Goal: Check status: Check status

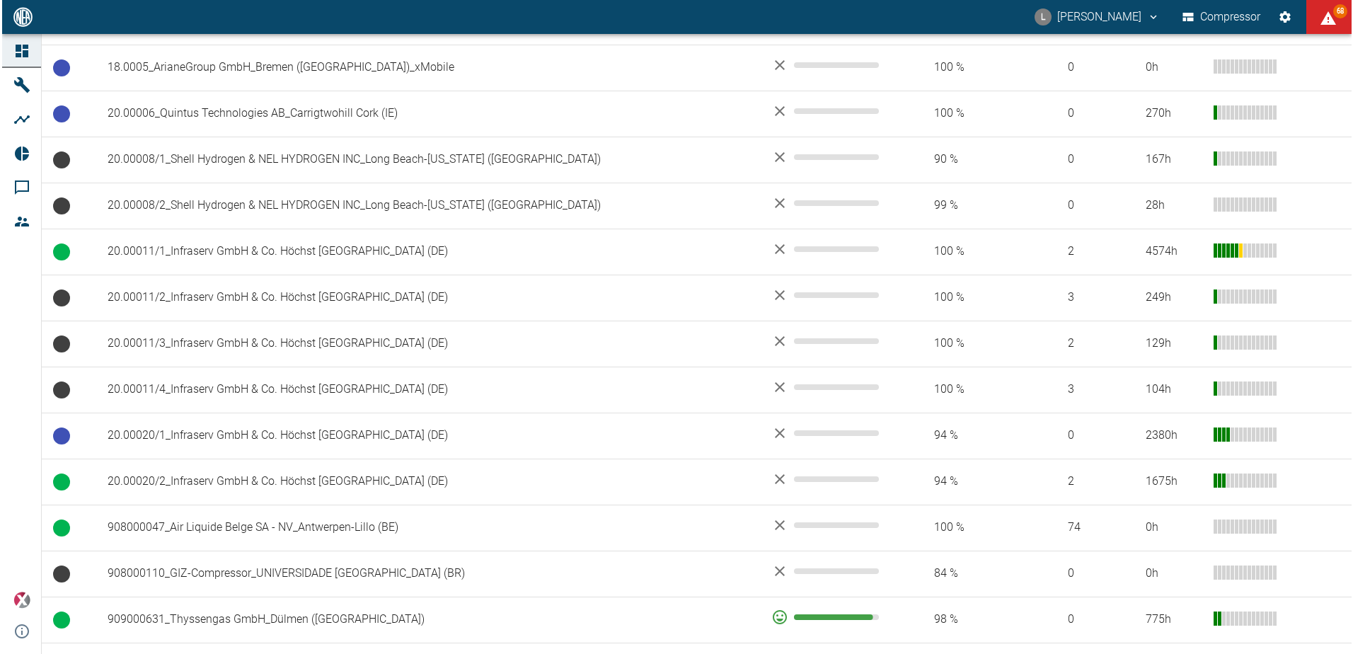
scroll to position [110, 0]
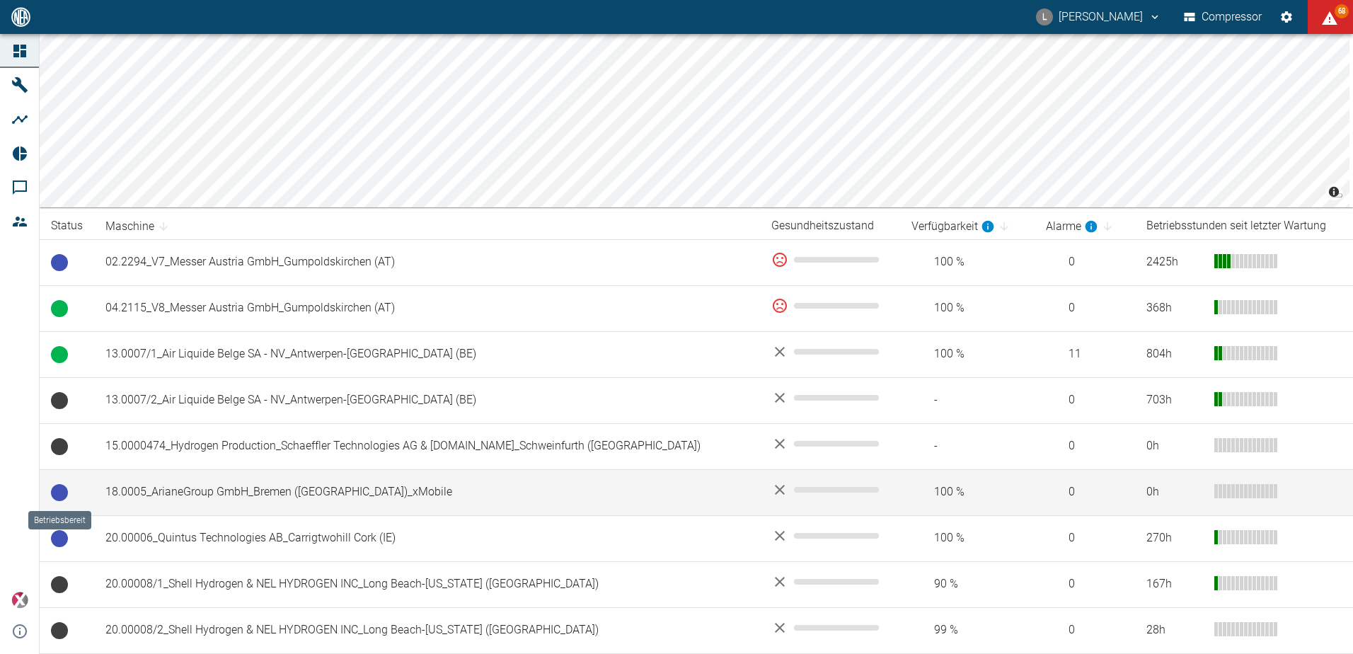
click at [62, 490] on span at bounding box center [59, 492] width 17 height 17
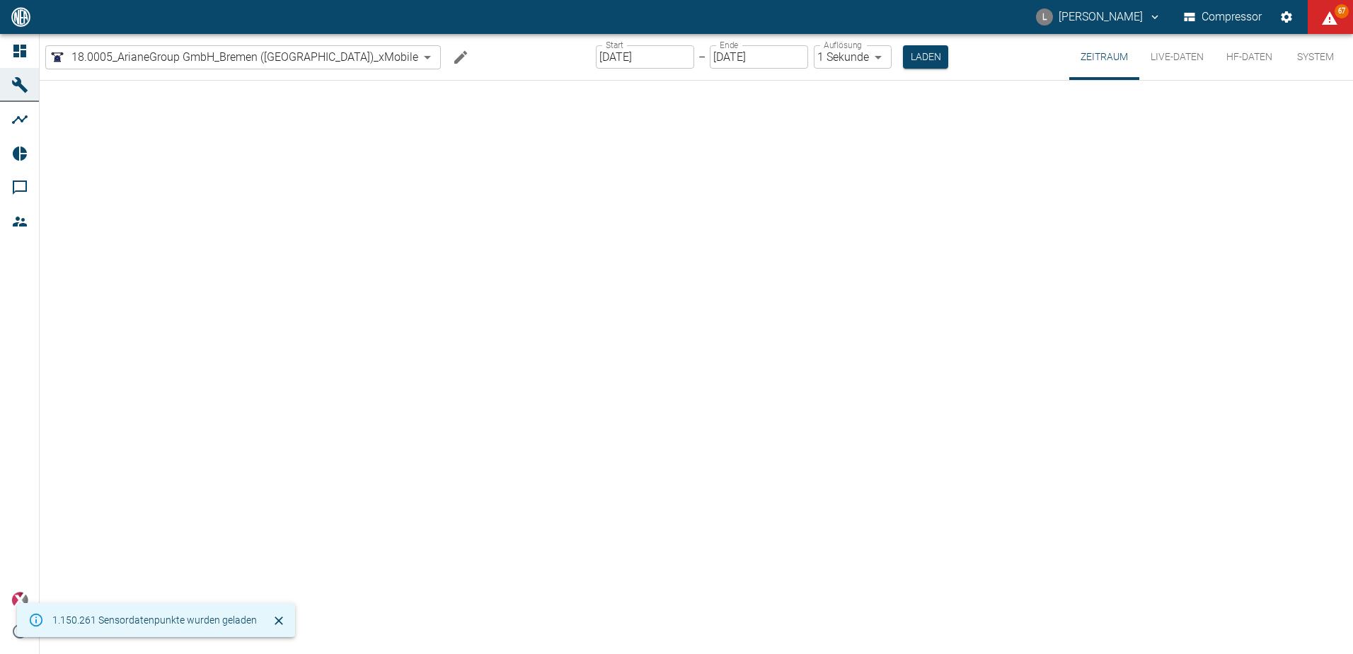
click at [632, 59] on input "[DATE]" at bounding box center [645, 56] width 98 height 23
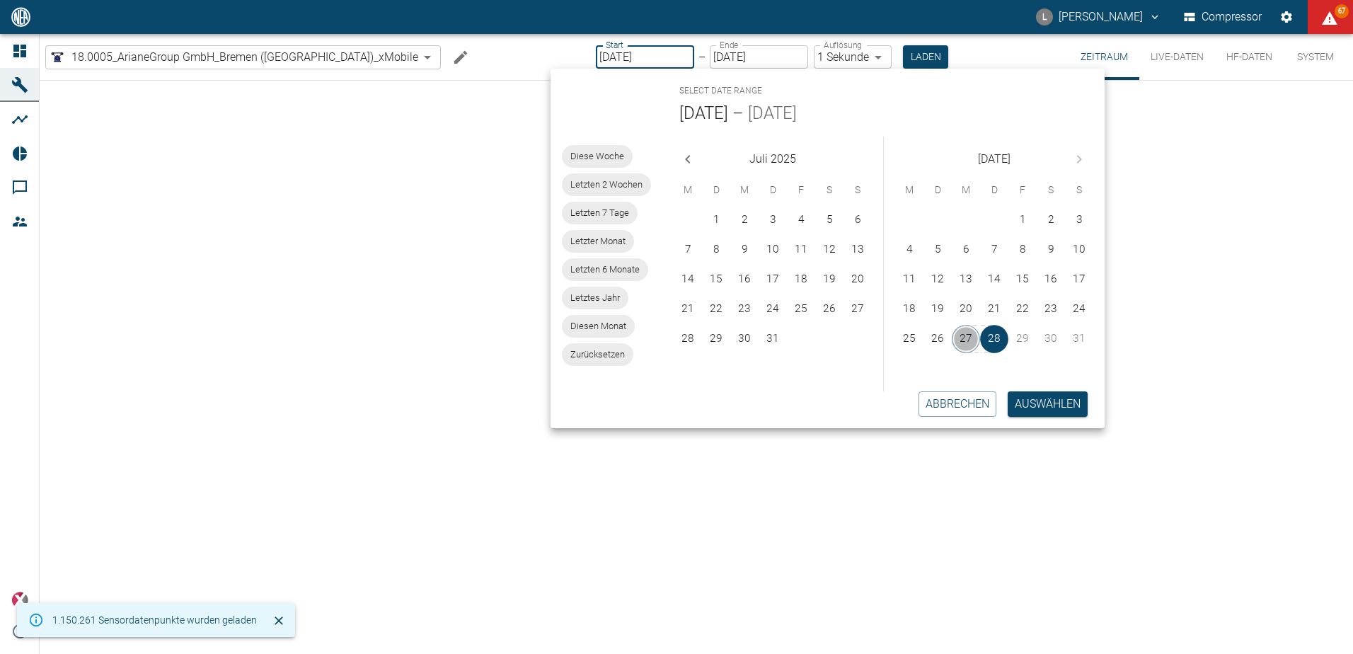
click at [968, 332] on button "27" at bounding box center [966, 339] width 28 height 28
type input "[DATE]"
type input "2min"
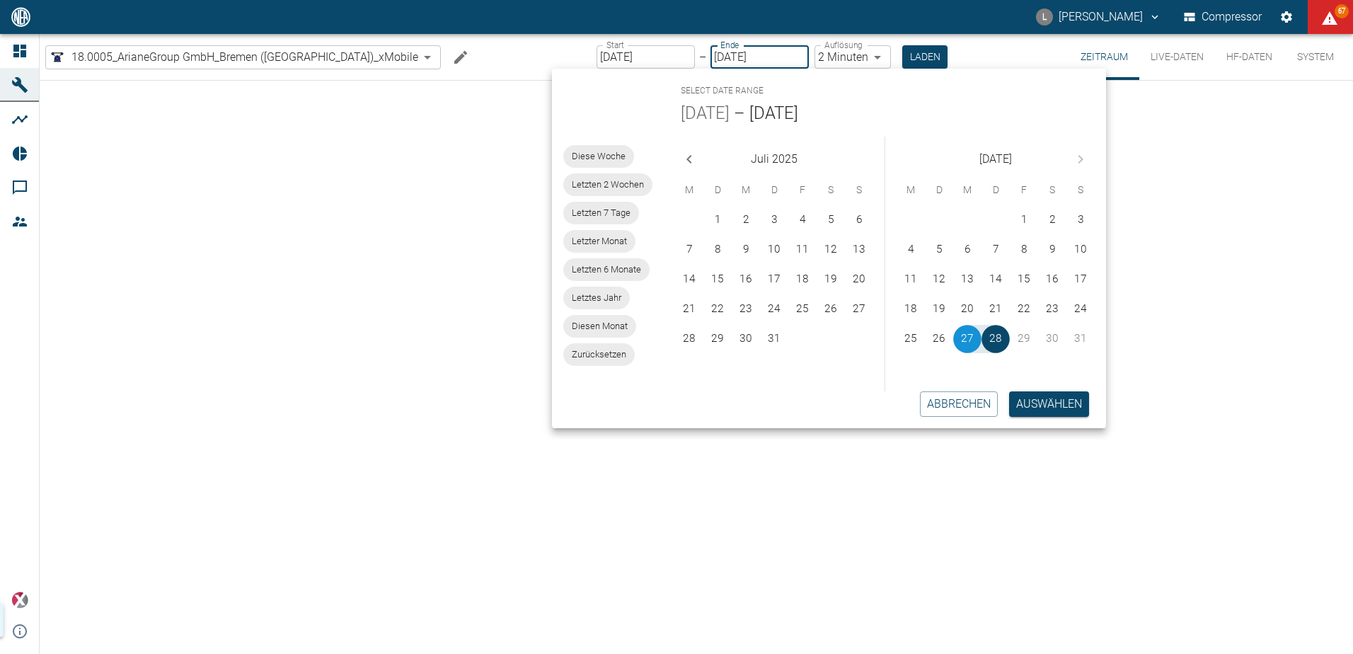
click at [967, 342] on button "27" at bounding box center [967, 339] width 28 height 28
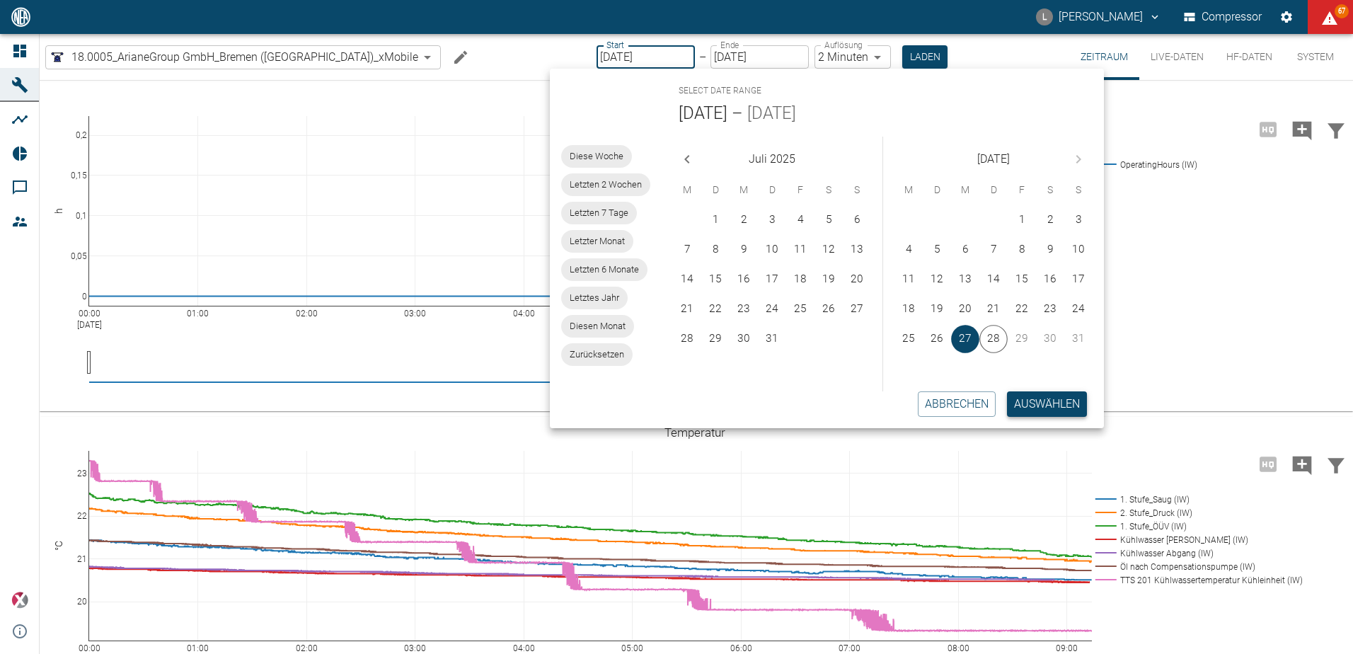
type input "[DATE]"
type input "1sec"
click at [1016, 404] on button "Auswählen" at bounding box center [1046, 403] width 80 height 25
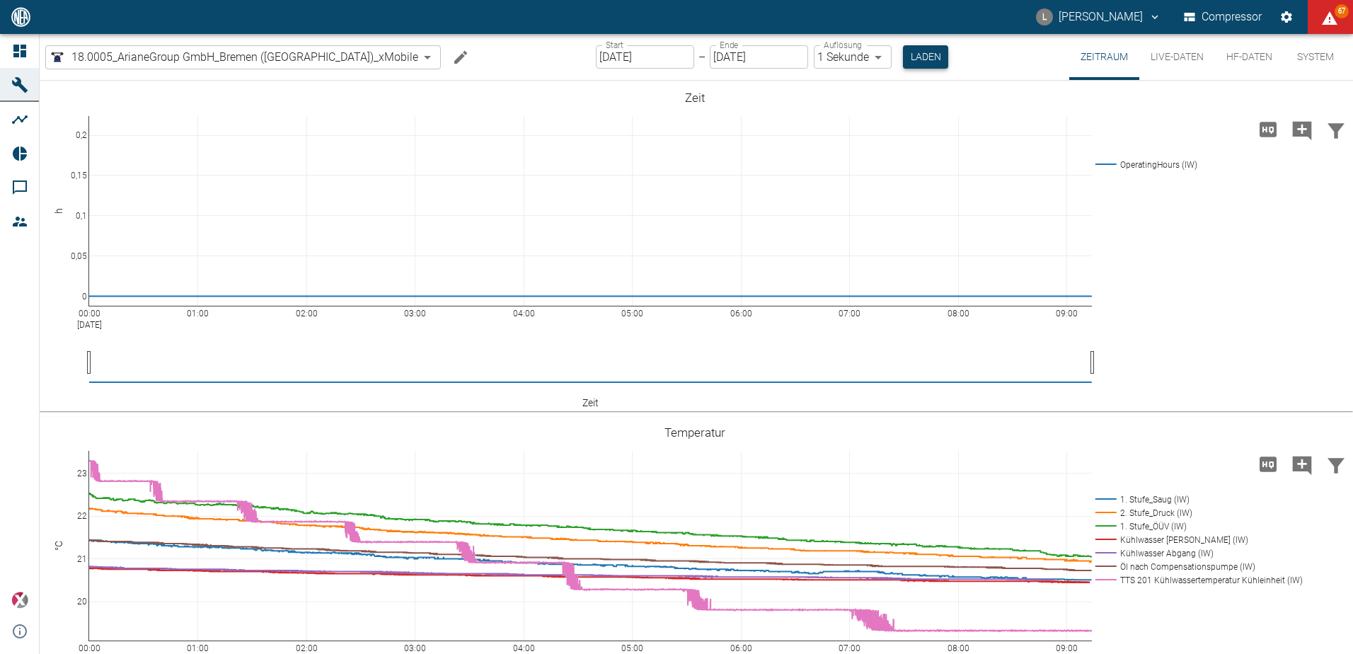
click at [903, 58] on button "Laden" at bounding box center [925, 56] width 45 height 23
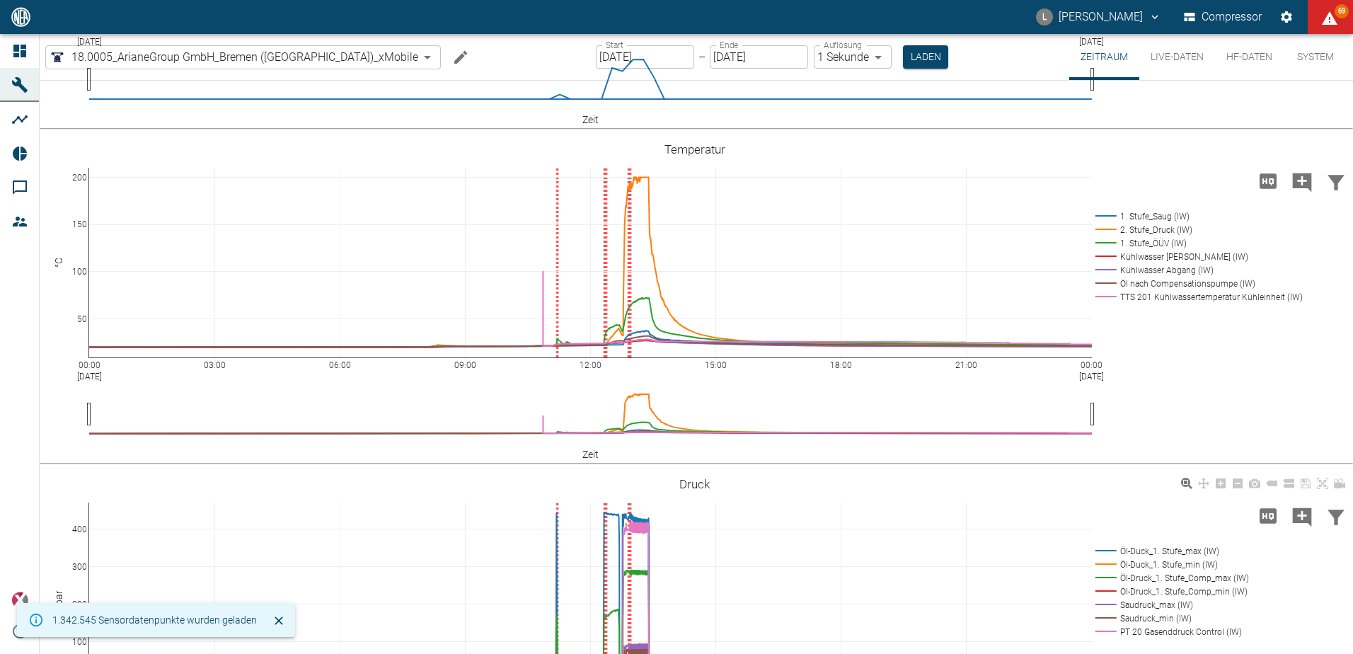
scroll to position [425, 0]
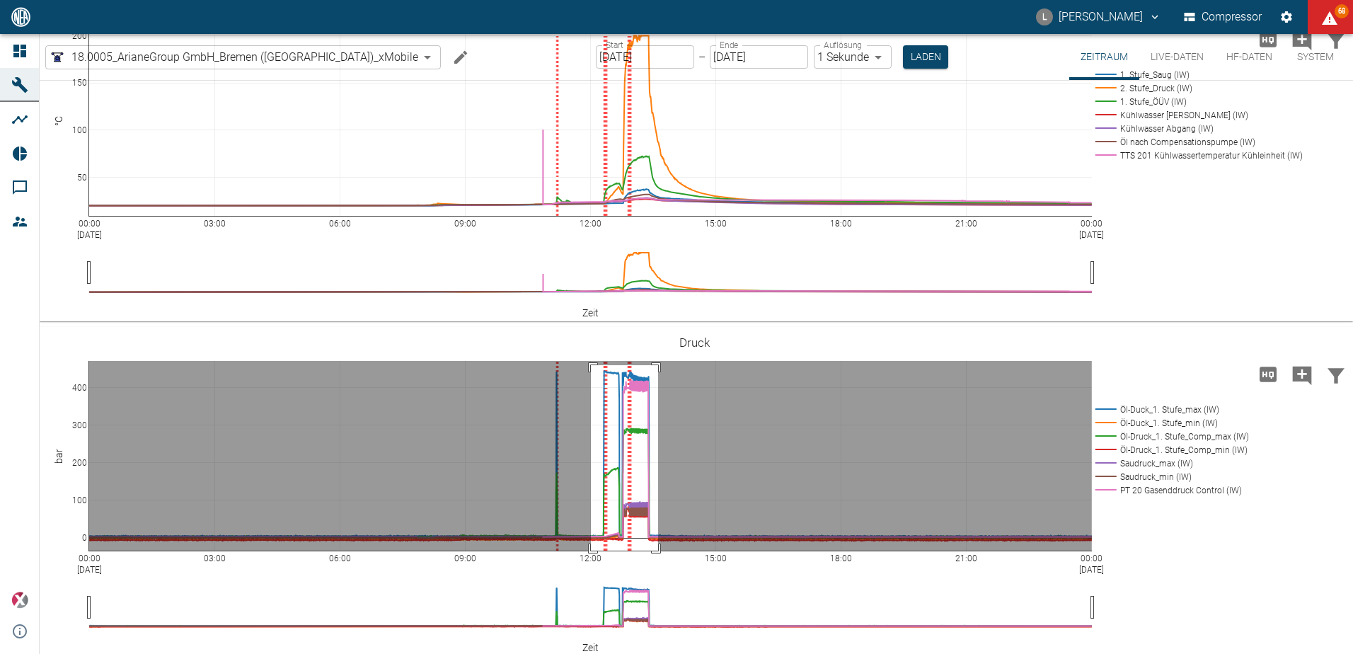
drag, startPoint x: 591, startPoint y: 365, endPoint x: 658, endPoint y: 552, distance: 198.5
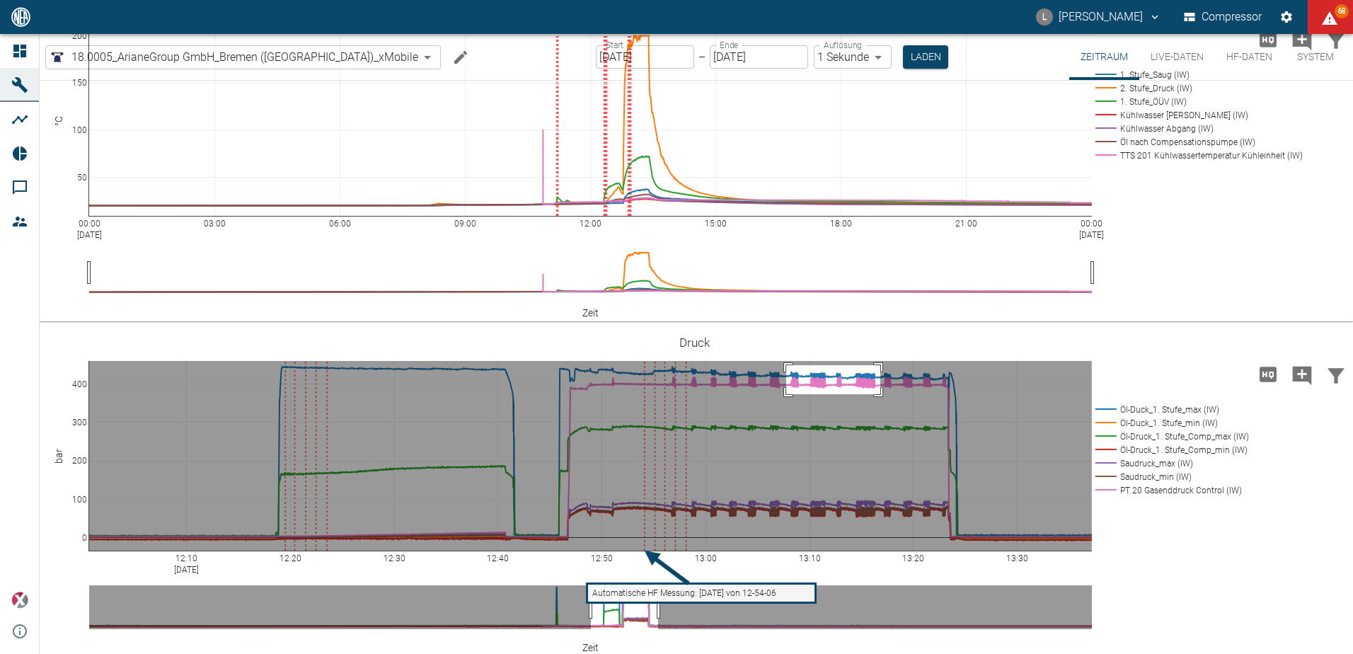
drag, startPoint x: 786, startPoint y: 365, endPoint x: 880, endPoint y: 394, distance: 98.5
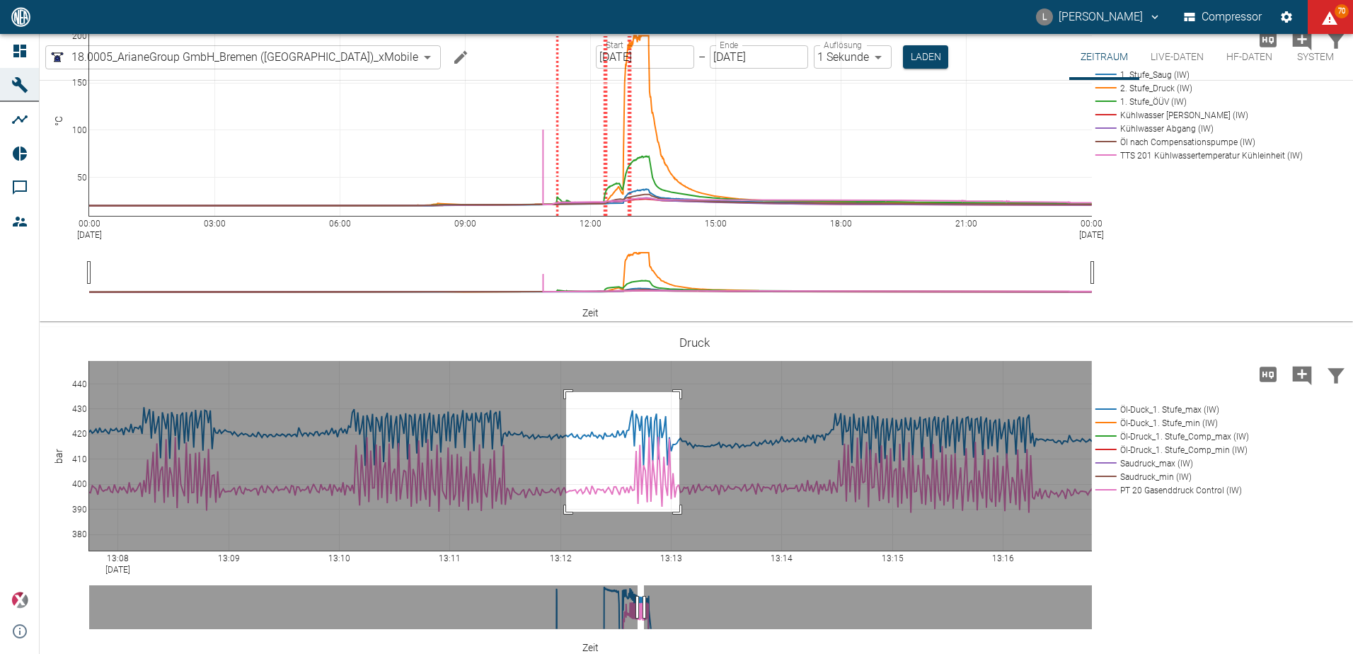
drag, startPoint x: 566, startPoint y: 392, endPoint x: 679, endPoint y: 512, distance: 164.7
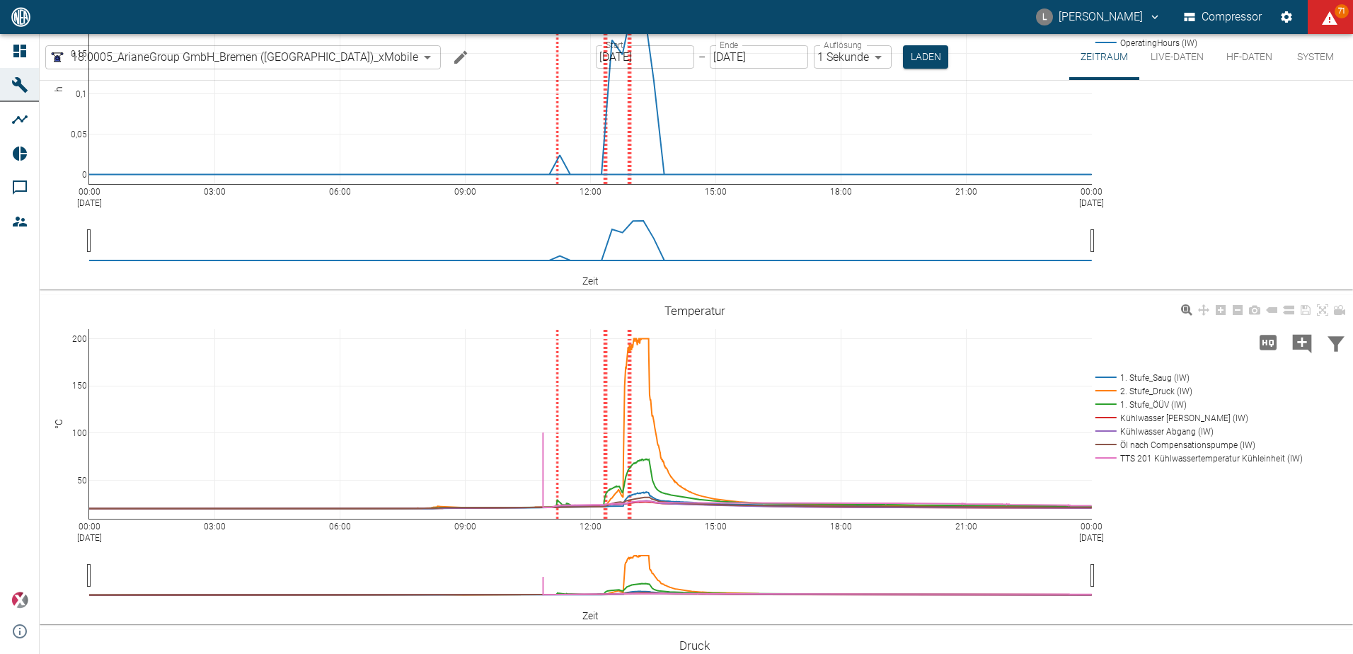
scroll to position [0, 0]
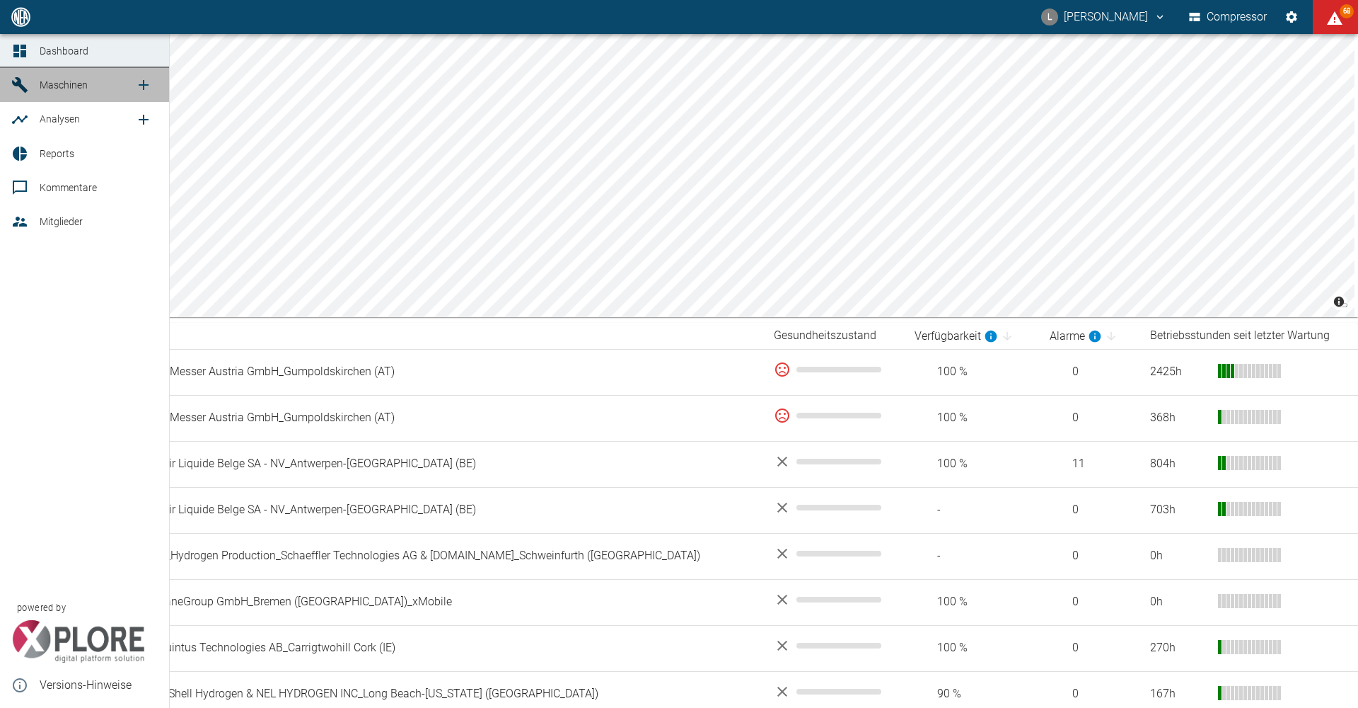
click at [80, 82] on span "Maschinen" at bounding box center [64, 84] width 48 height 11
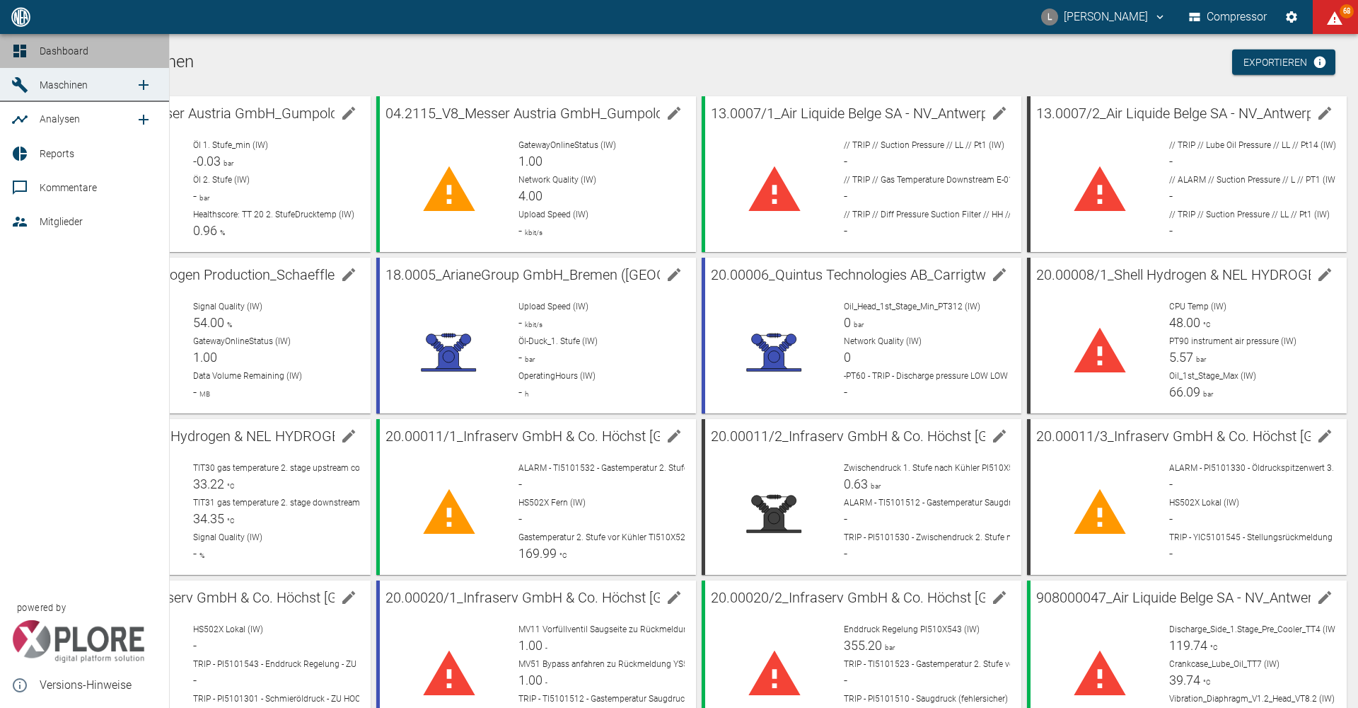
click at [41, 58] on span "Dashboard" at bounding box center [99, 50] width 118 height 17
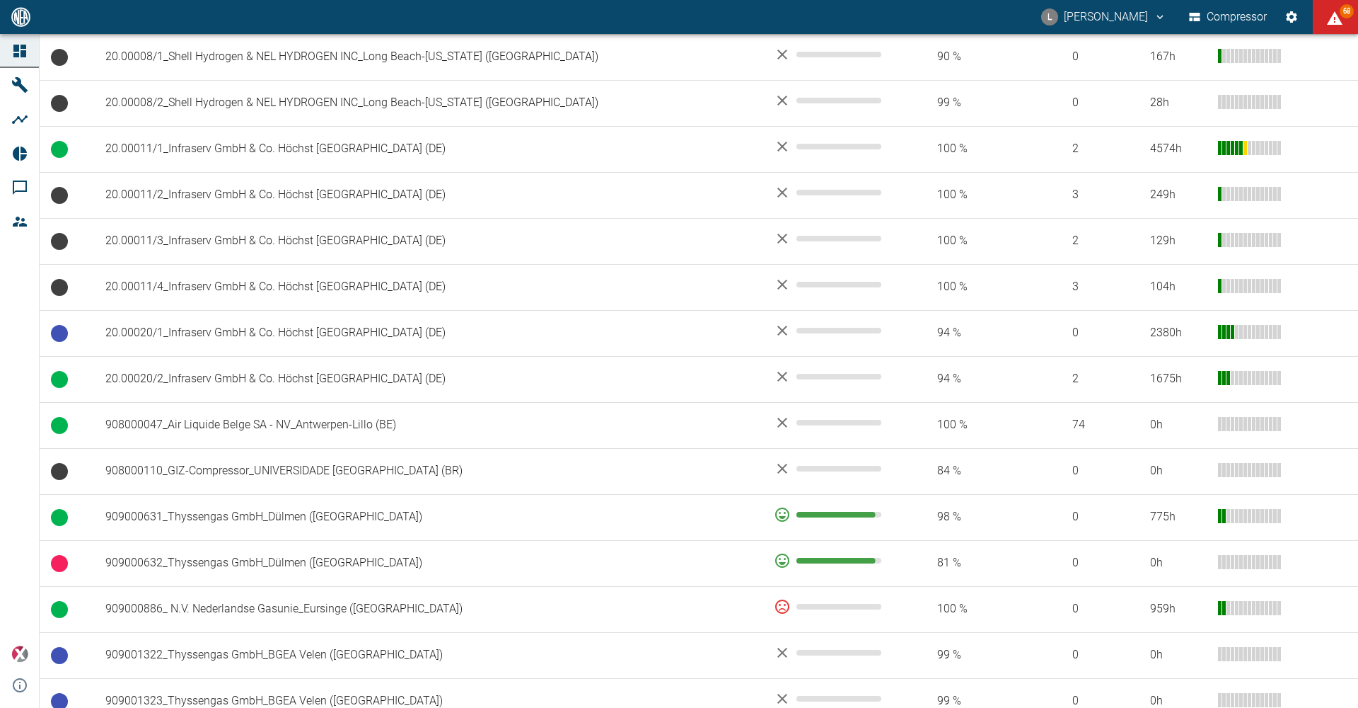
scroll to position [976, 0]
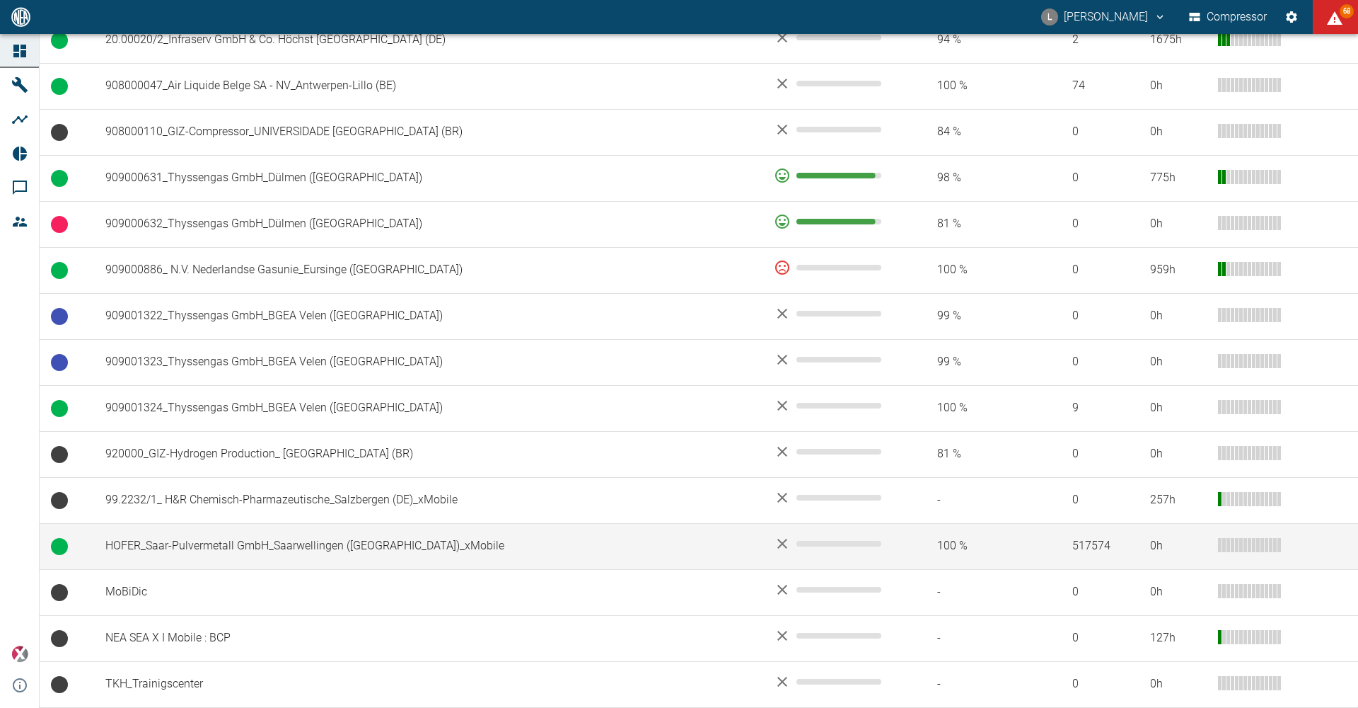
click at [209, 544] on td "HOFER_Saar-Pulvermetall GmbH_Saarwellingen ([GEOGRAPHIC_DATA])_xMobile" at bounding box center [428, 546] width 669 height 46
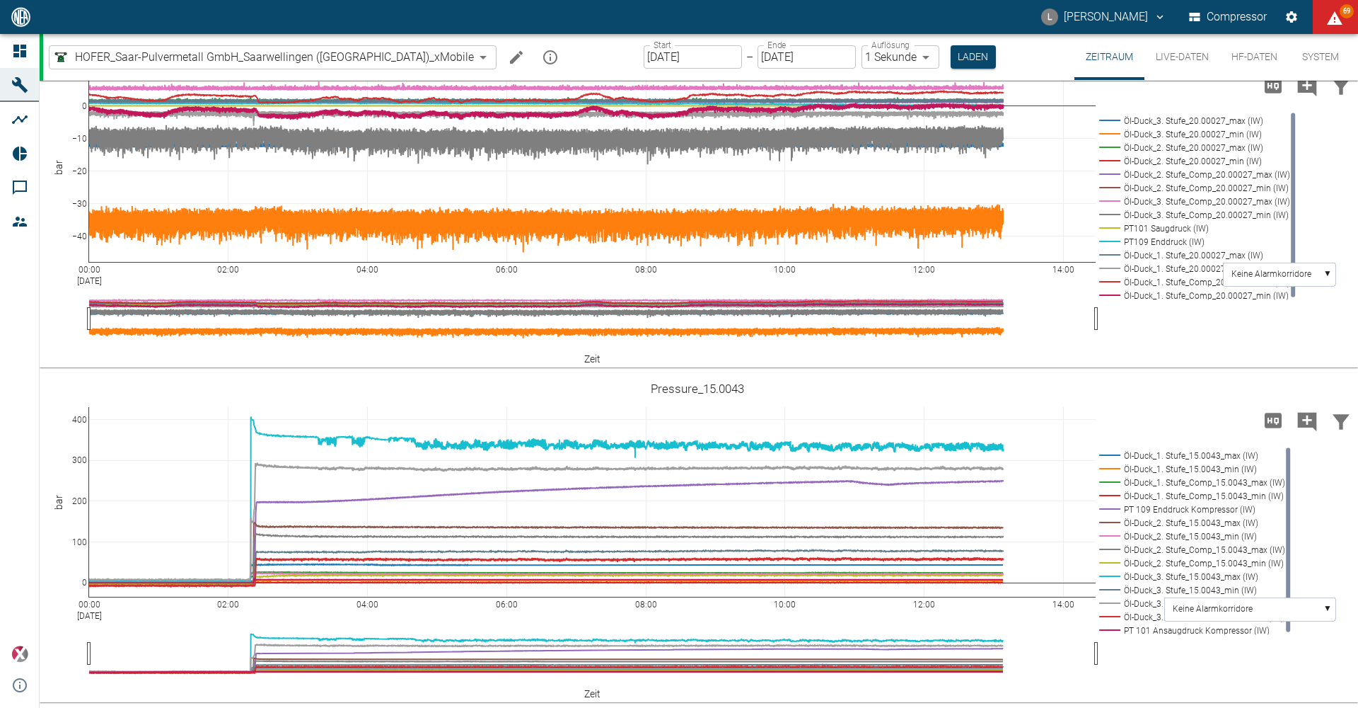
scroll to position [1382, 0]
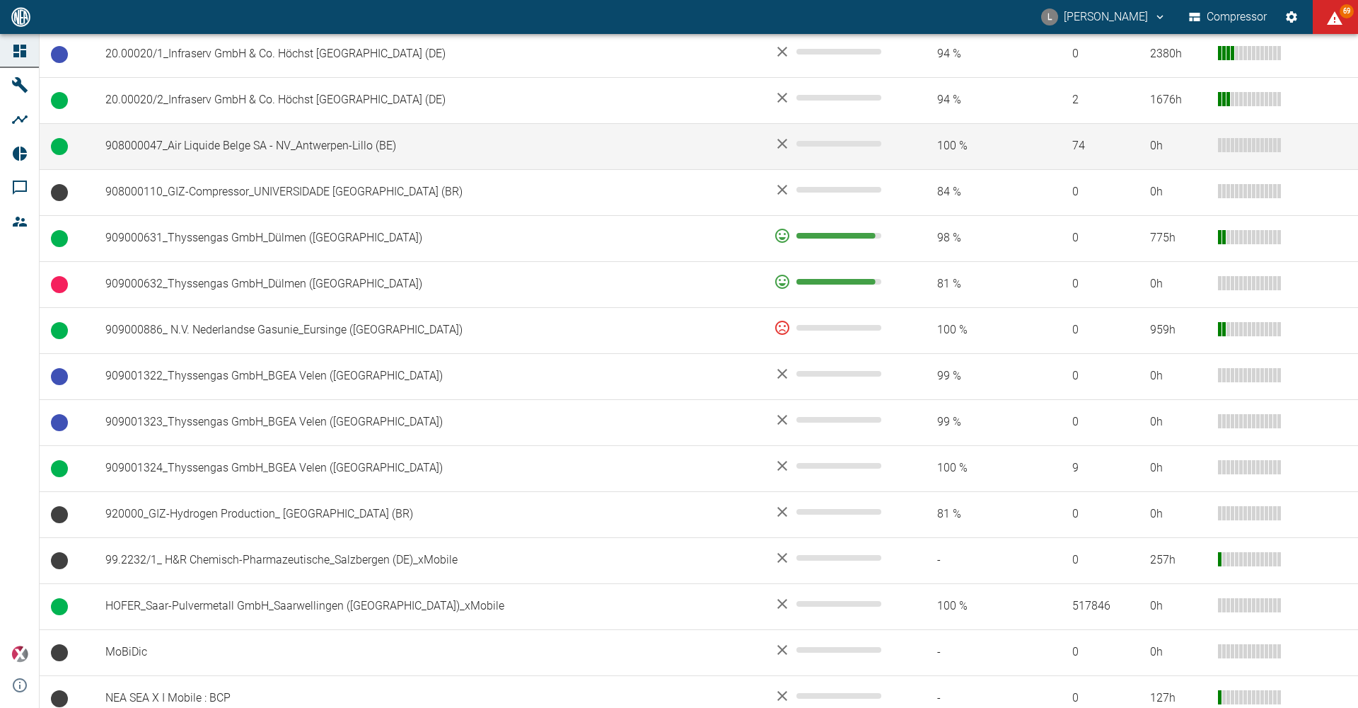
scroll to position [976, 0]
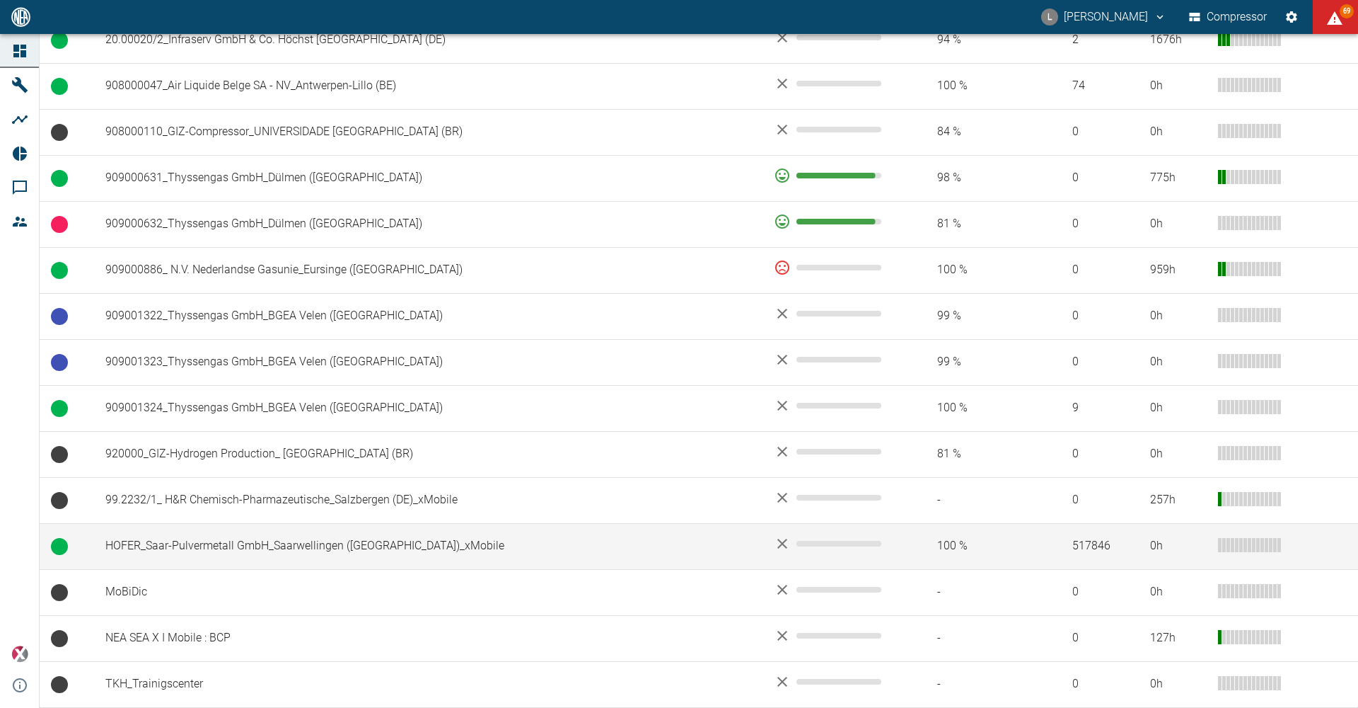
click at [193, 550] on td "HOFER_Saar-Pulvermetall GmbH_Saarwellingen ([GEOGRAPHIC_DATA])_xMobile" at bounding box center [428, 546] width 669 height 46
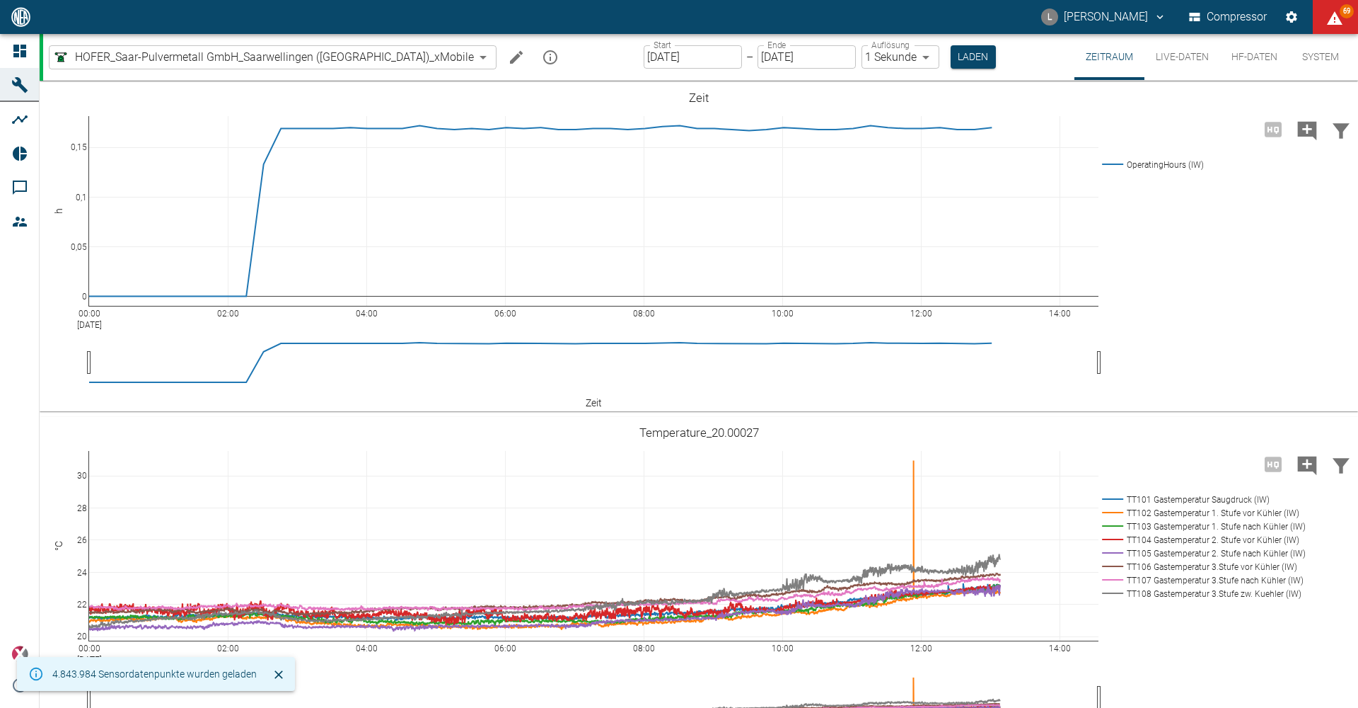
click at [1184, 54] on button "Live-Daten" at bounding box center [1183, 57] width 76 height 46
